Goal: Task Accomplishment & Management: Use online tool/utility

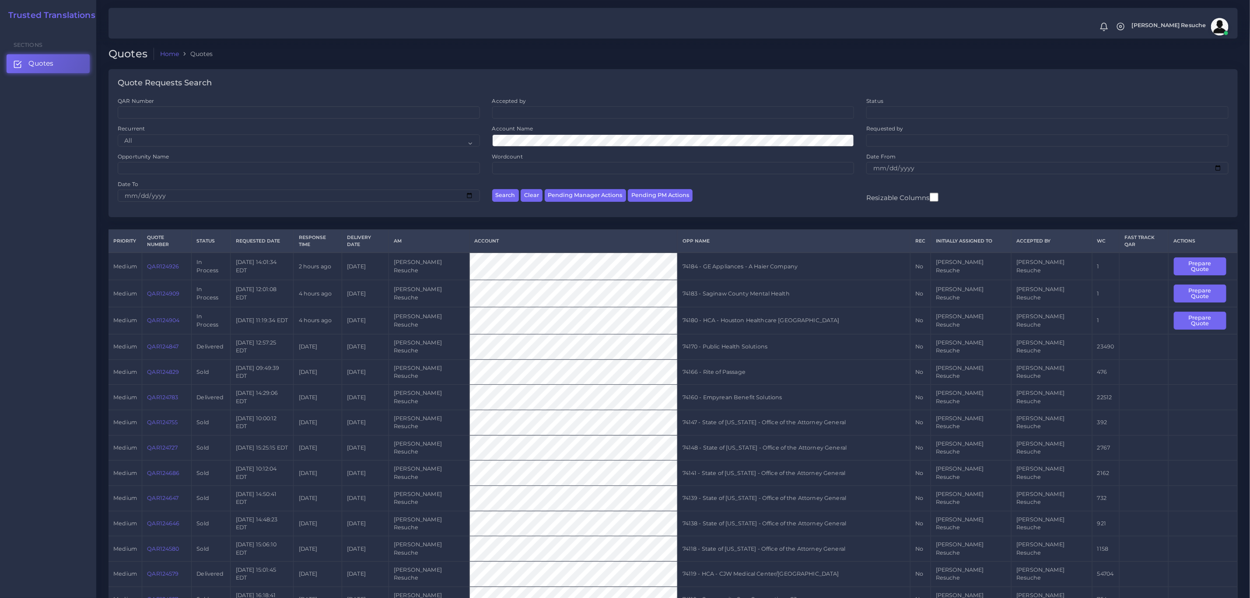
click at [787, 313] on td "74180 - HCA - Houston Healthcare [GEOGRAPHIC_DATA]" at bounding box center [793, 320] width 233 height 27
copy tr "74180 - HCA - Houston Healthcare [GEOGRAPHIC_DATA]"
drag, startPoint x: 1176, startPoint y: 303, endPoint x: 1165, endPoint y: 310, distance: 12.4
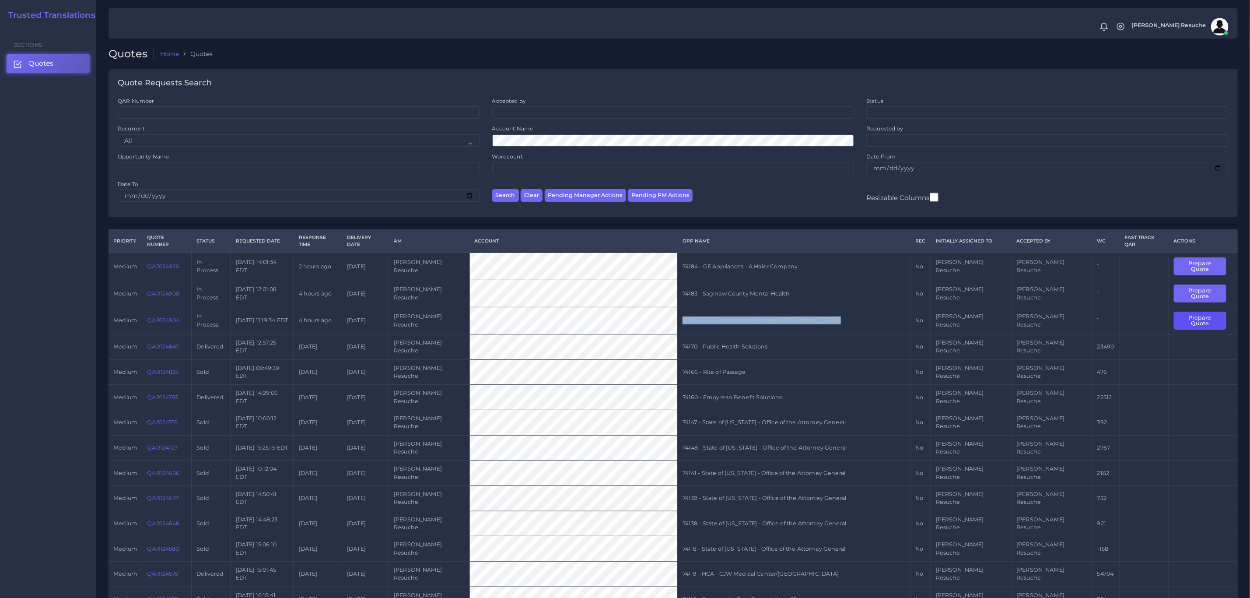
click at [1176, 312] on button "Prepare Quote" at bounding box center [1200, 321] width 53 height 18
